Goal: Find specific page/section: Find specific page/section

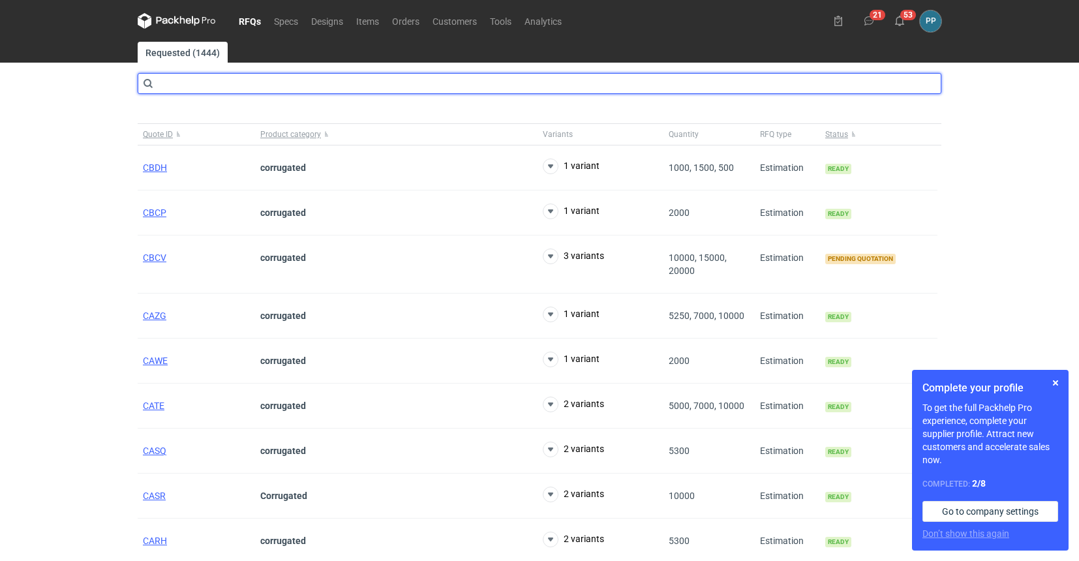
click at [159, 90] on input "text" at bounding box center [540, 83] width 804 height 21
type input "V"
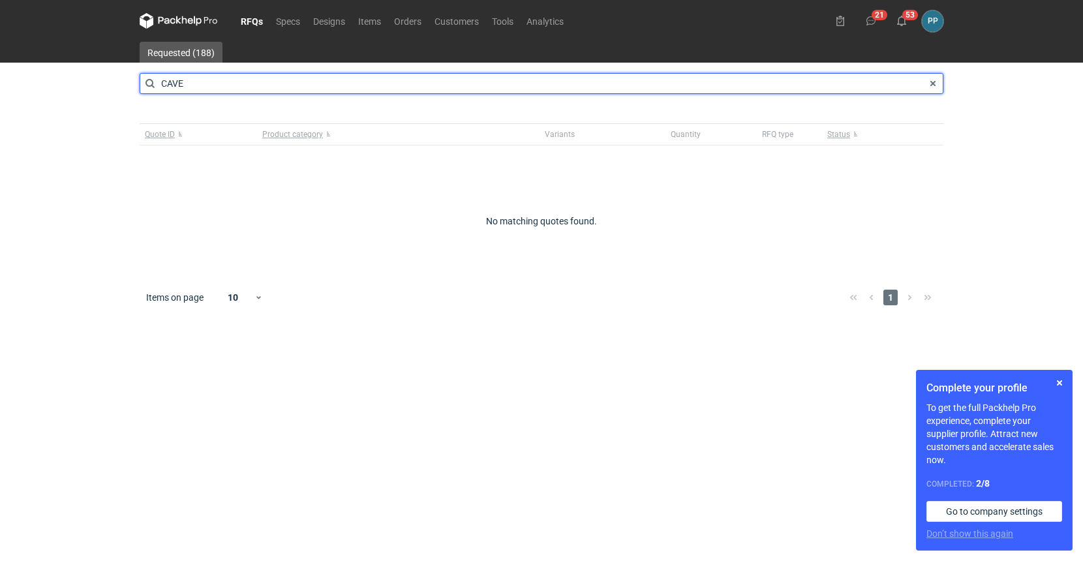
click at [189, 86] on input "CAVE" at bounding box center [542, 83] width 804 height 21
type input "CAHN"
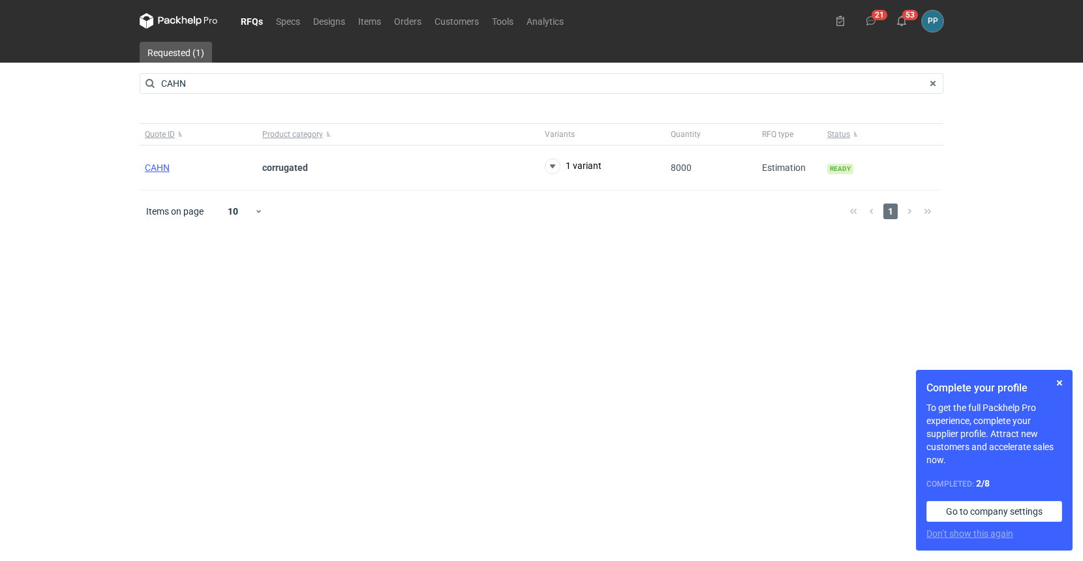
click at [934, 81] on span at bounding box center [933, 84] width 16 height 16
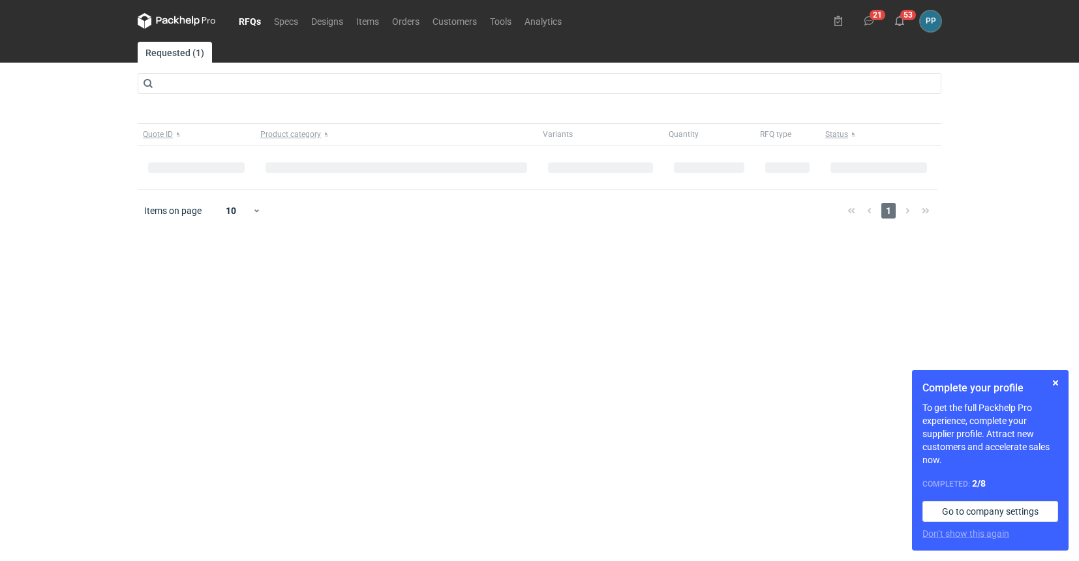
click at [247, 22] on link "RFQs" at bounding box center [249, 21] width 35 height 16
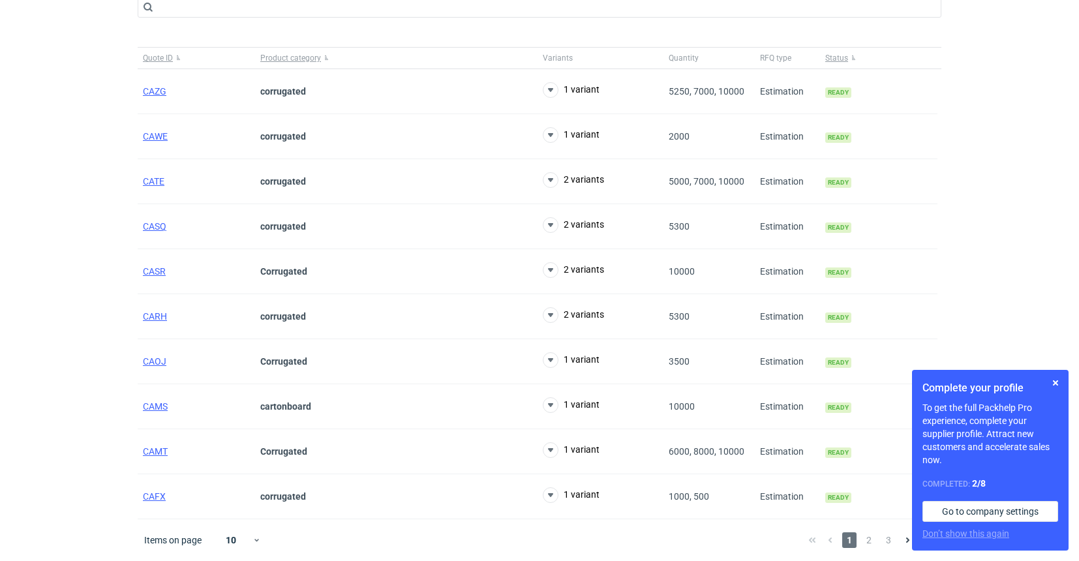
scroll to position [76, 0]
click at [256, 539] on icon at bounding box center [256, 540] width 8 height 10
click at [233, 501] on div "30" at bounding box center [234, 504] width 43 height 18
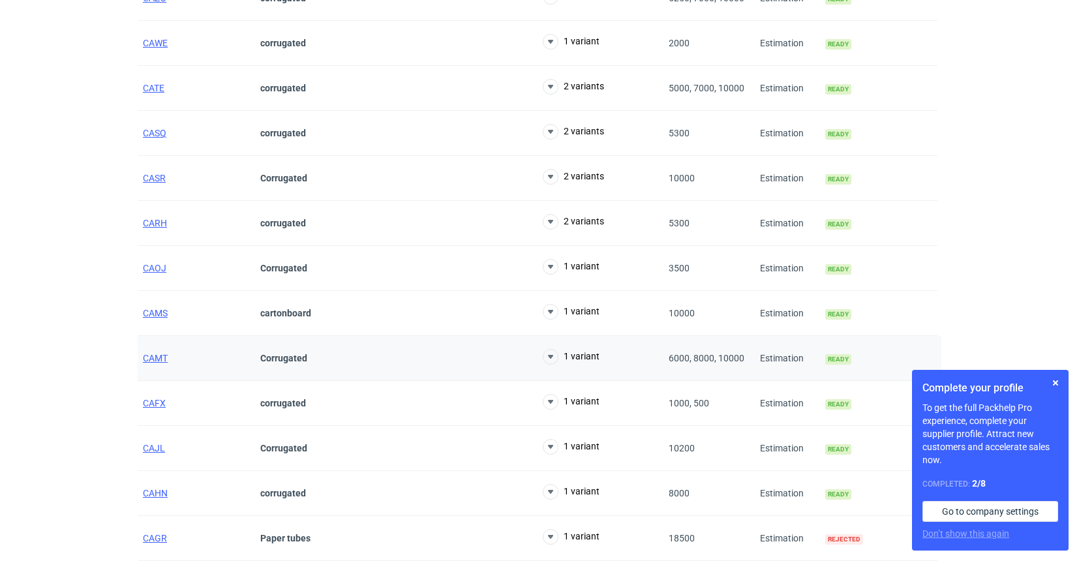
scroll to position [277, 0]
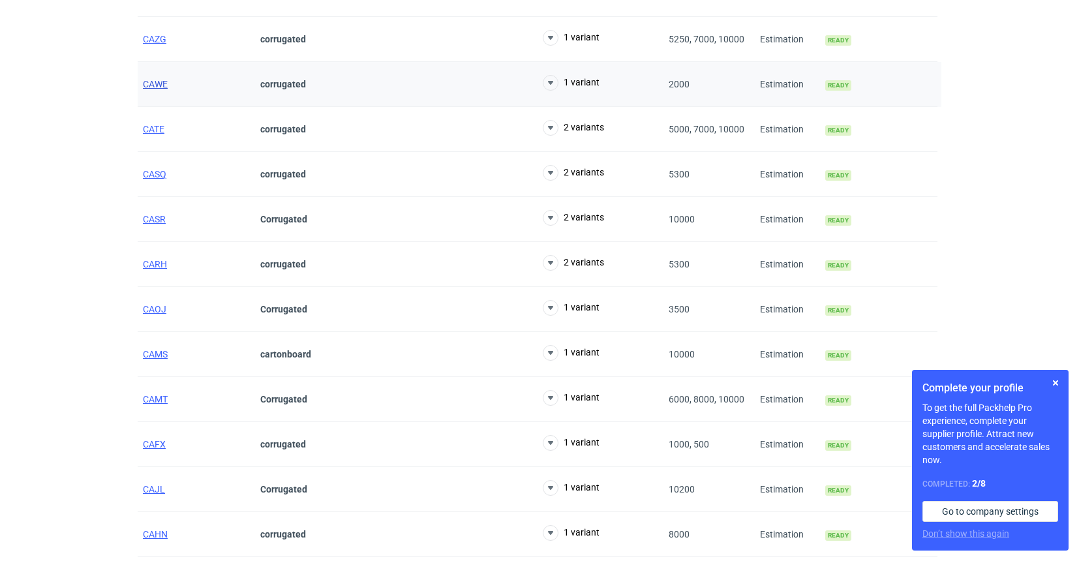
click at [159, 85] on span "CAWE" at bounding box center [155, 84] width 25 height 10
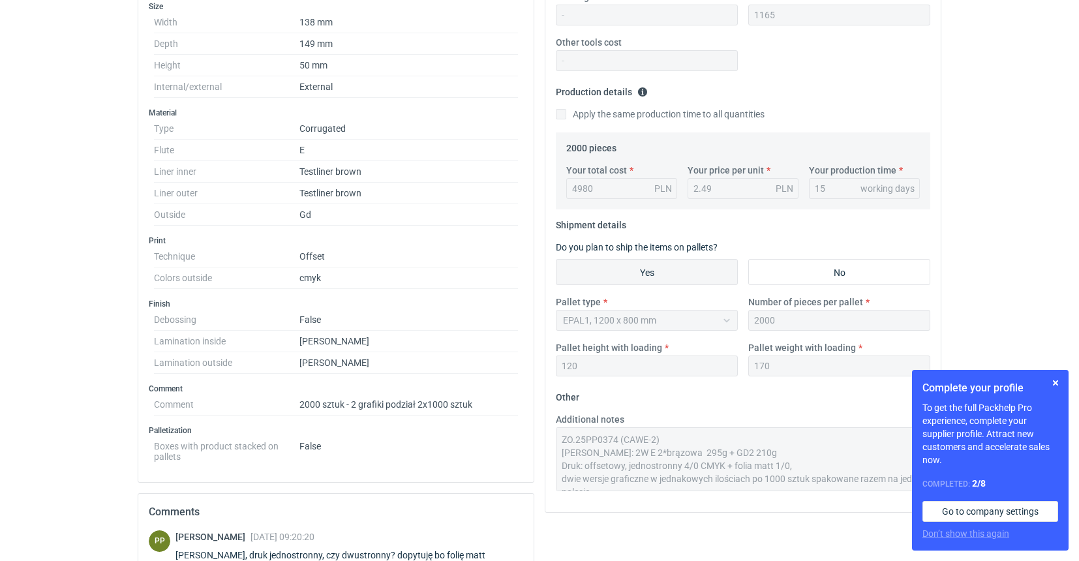
scroll to position [322, 0]
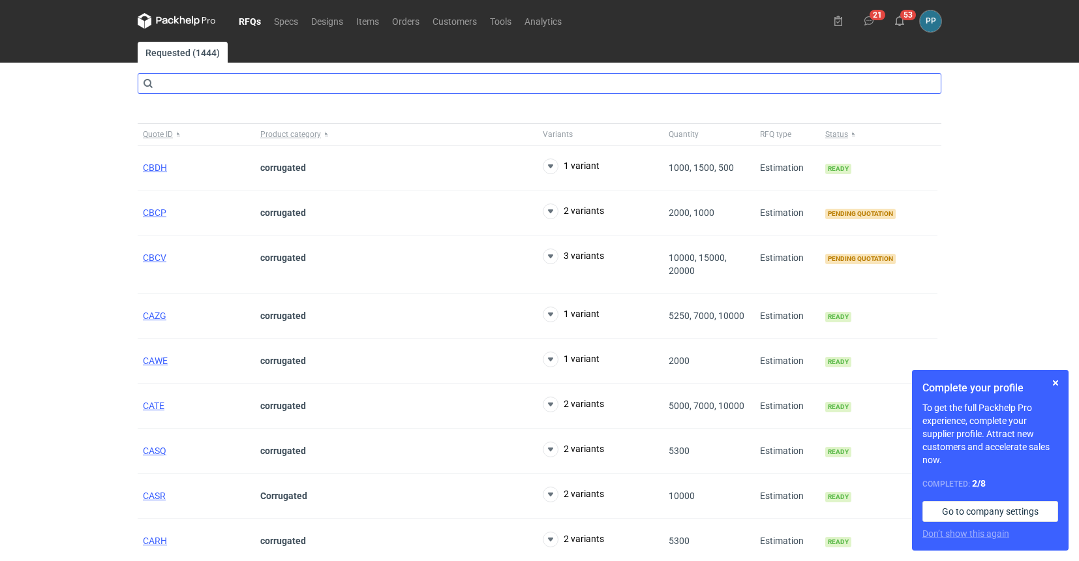
scroll to position [0, 1]
click at [252, 85] on input "text" at bounding box center [540, 83] width 804 height 21
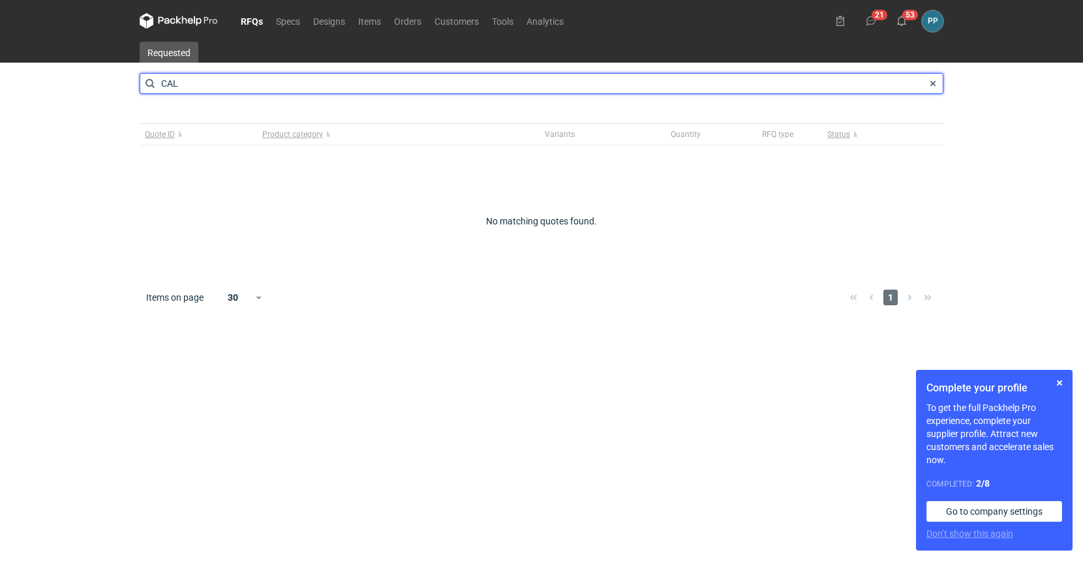
type input "CALL"
